Goal: Task Accomplishment & Management: Use online tool/utility

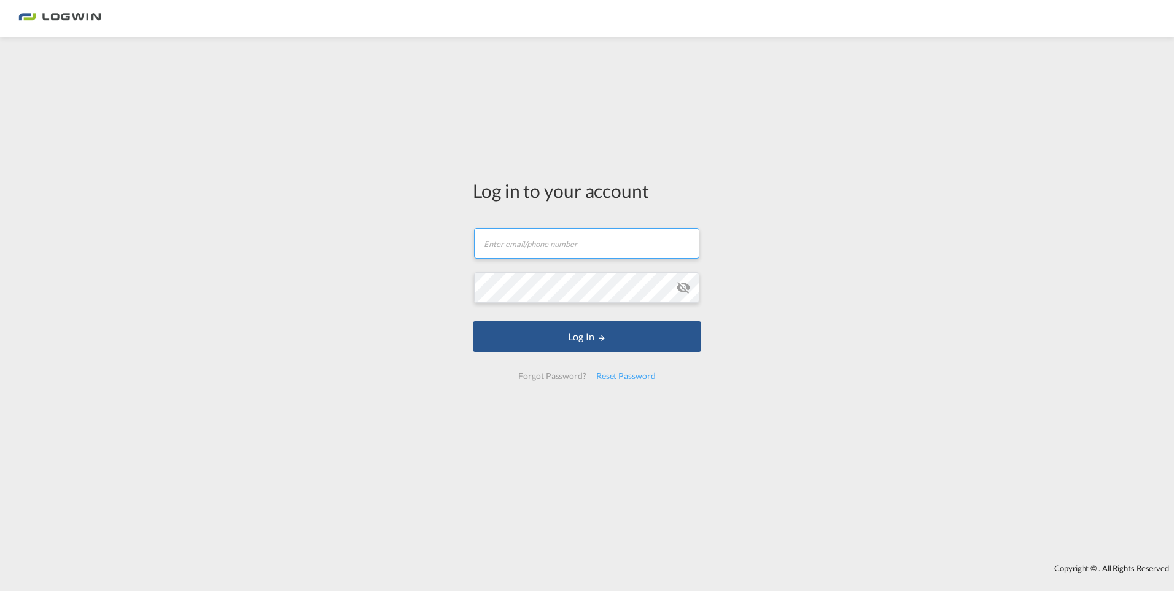
type input "[EMAIL_ADDRESS][DOMAIN_NAME]"
click at [514, 255] on input "[EMAIL_ADDRESS][DOMAIN_NAME]" at bounding box center [586, 243] width 225 height 31
click at [869, 317] on div "Log in to your account [EMAIL_ADDRESS][DOMAIN_NAME] Log In Forgot Password? Res…" at bounding box center [587, 300] width 1174 height 515
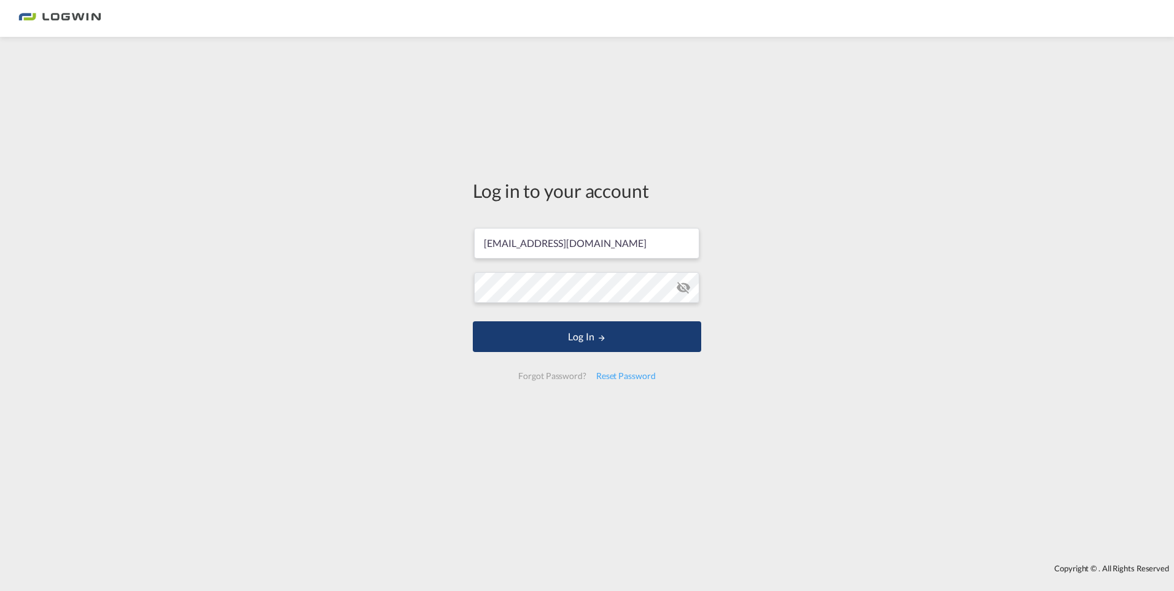
click at [591, 323] on button "Log In" at bounding box center [587, 336] width 228 height 31
